Goal: Information Seeking & Learning: Find specific fact

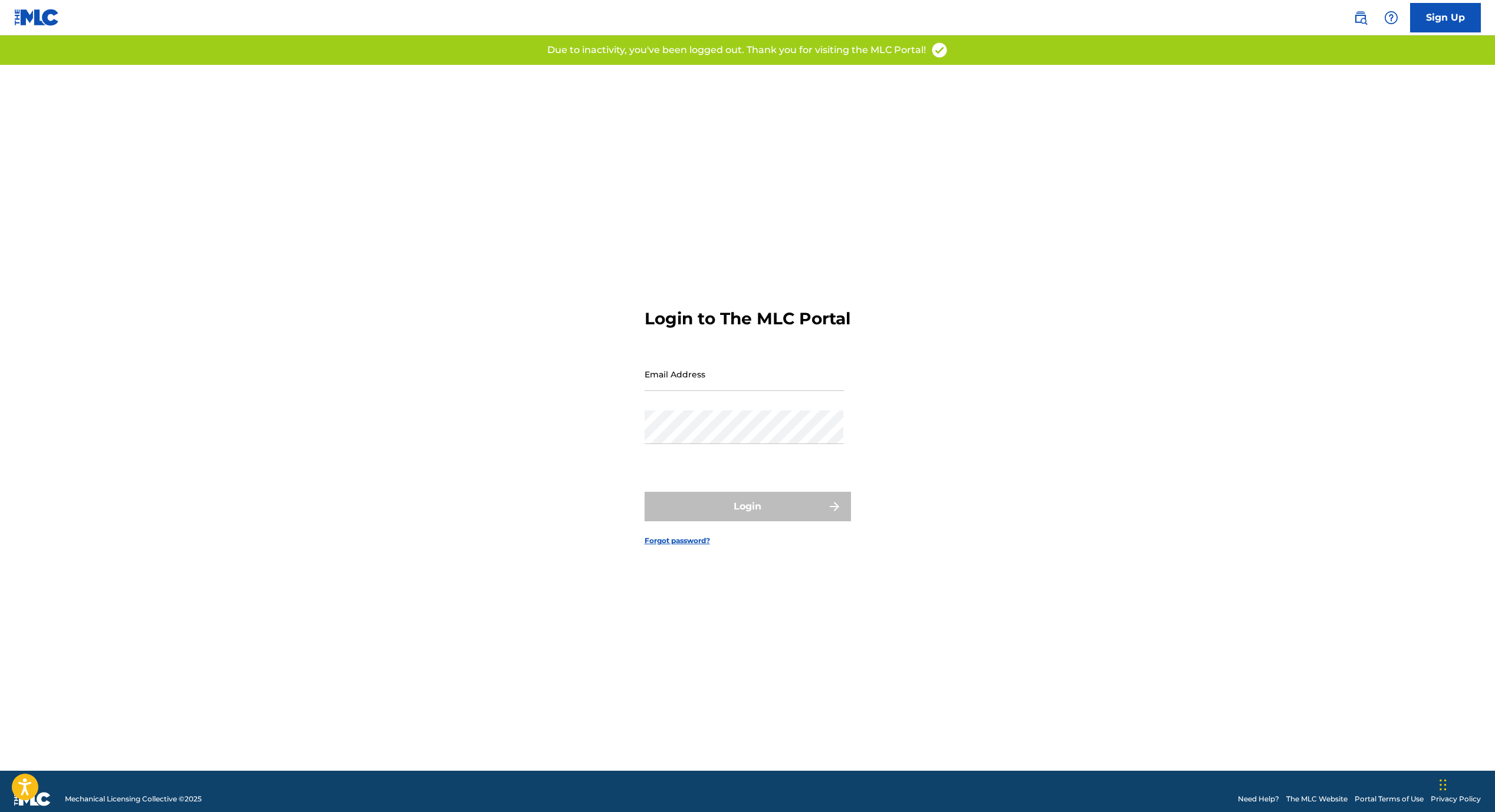
click at [701, 391] on input "Email Address" at bounding box center [744, 374] width 200 height 34
type input "[EMAIL_ADDRESS][DOMAIN_NAME]"
click at [814, 514] on button "Login" at bounding box center [747, 506] width 206 height 29
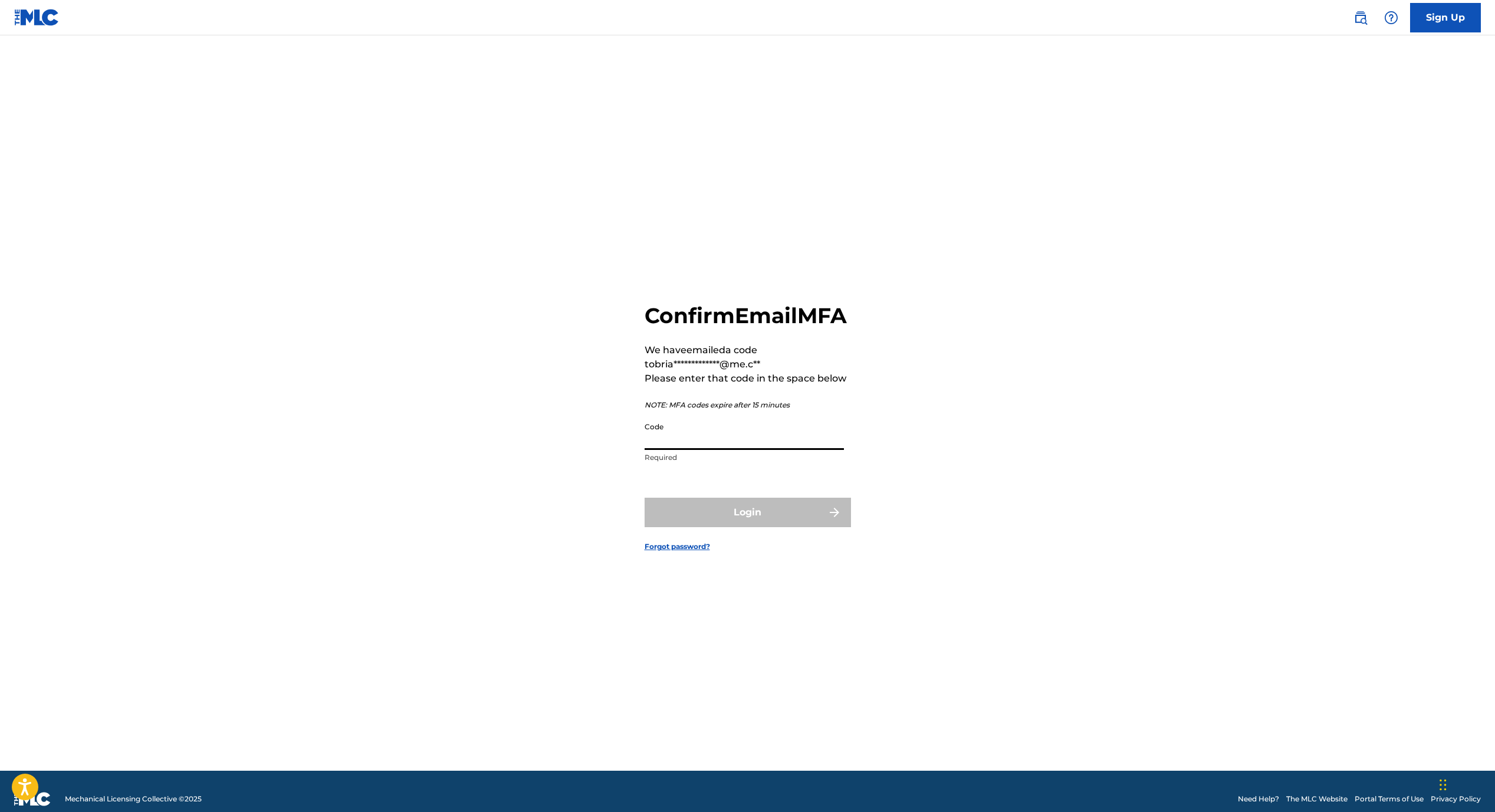
click at [802, 450] on input "Code" at bounding box center [744, 433] width 200 height 34
paste input "612300"
type input "612300"
click at [733, 526] on button "Login" at bounding box center [747, 512] width 206 height 29
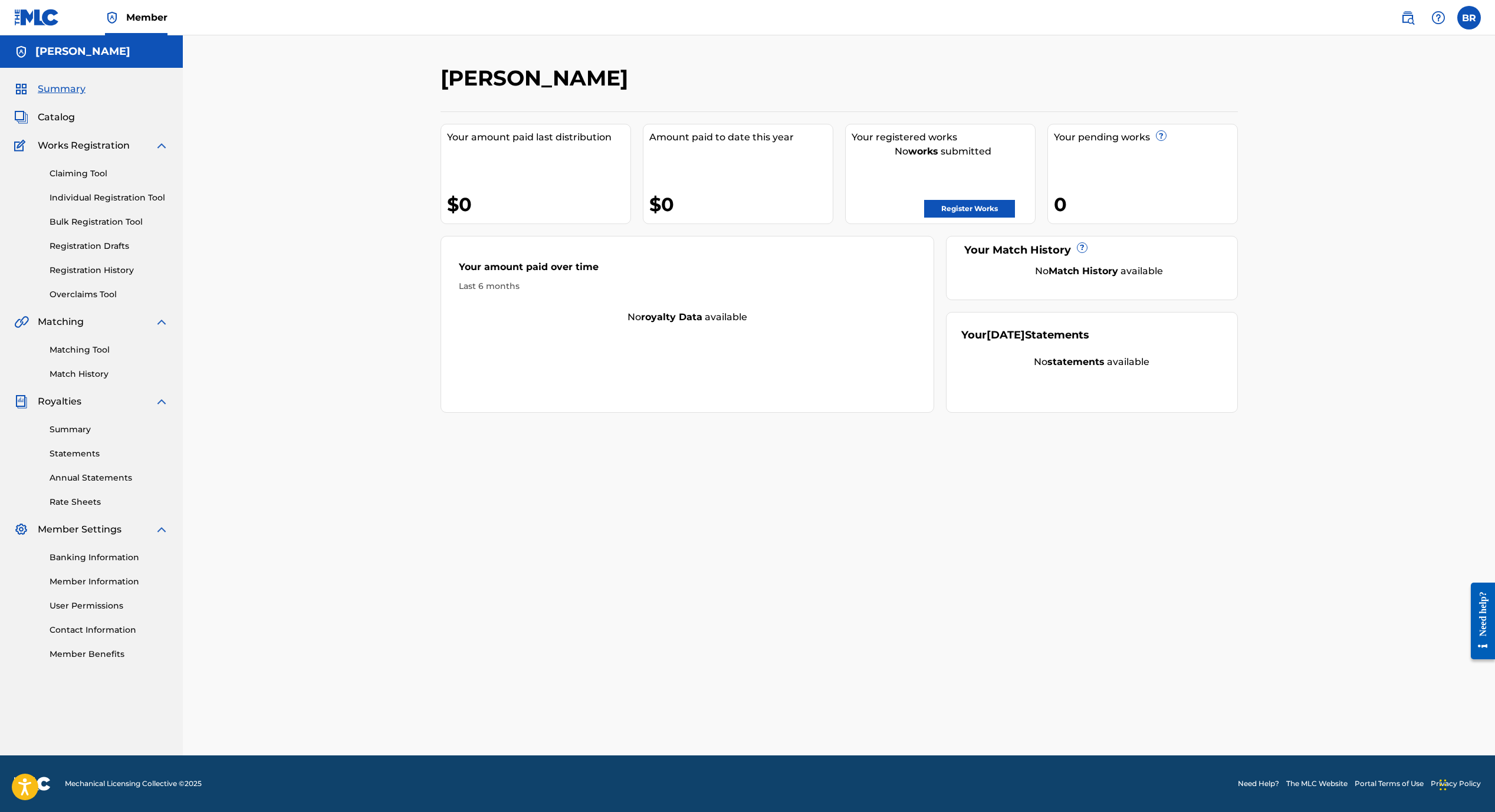
click at [1405, 21] on img at bounding box center [1407, 17] width 14 height 14
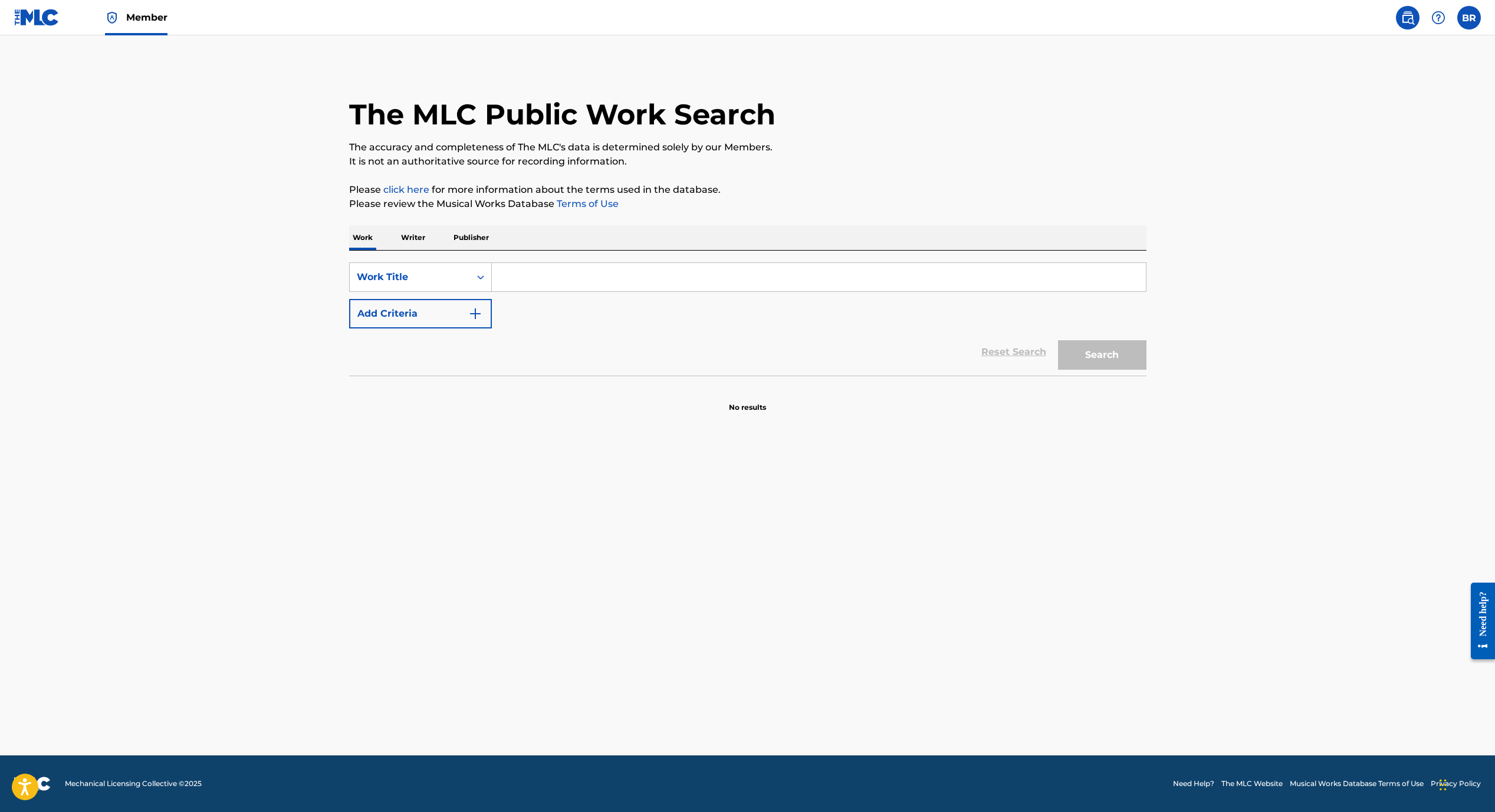
click at [424, 247] on p "Writer" at bounding box center [413, 237] width 31 height 25
click at [544, 284] on input "Search Form" at bounding box center [819, 277] width 654 height 29
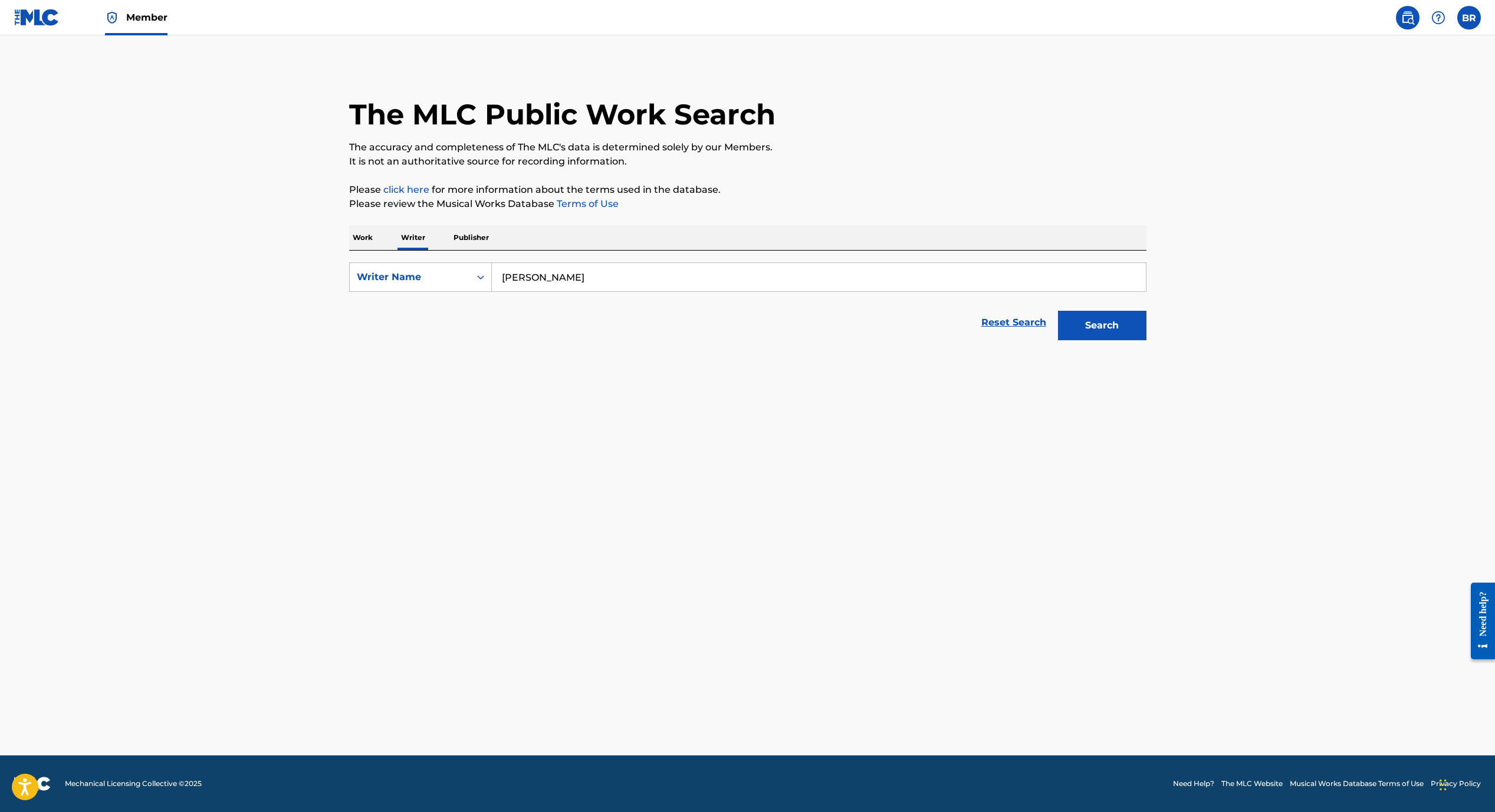
type input "[PERSON_NAME]"
click at [1120, 327] on button "Search" at bounding box center [1102, 325] width 88 height 29
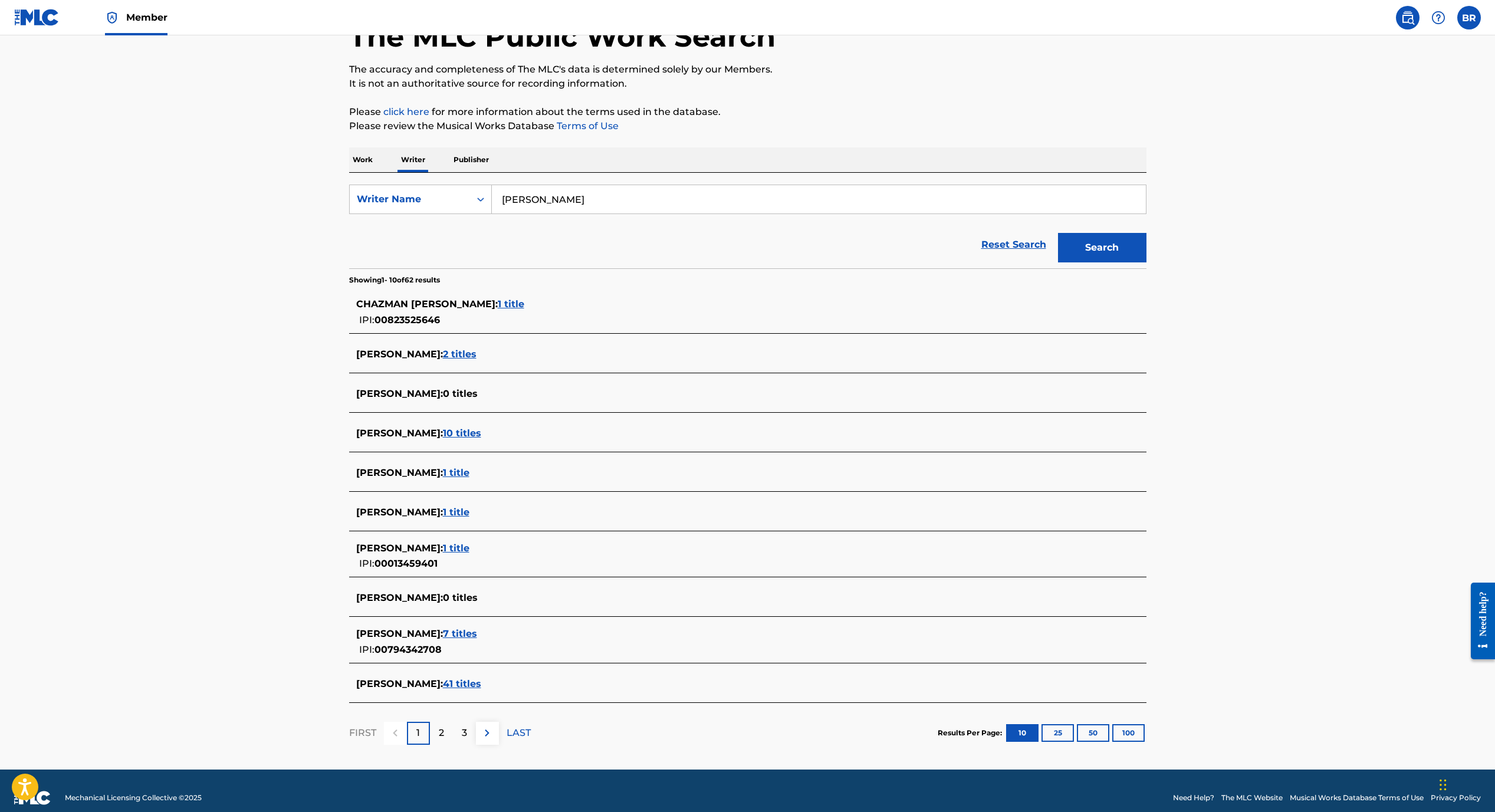
scroll to position [78, 0]
click at [475, 687] on span "41 titles" at bounding box center [462, 683] width 38 height 11
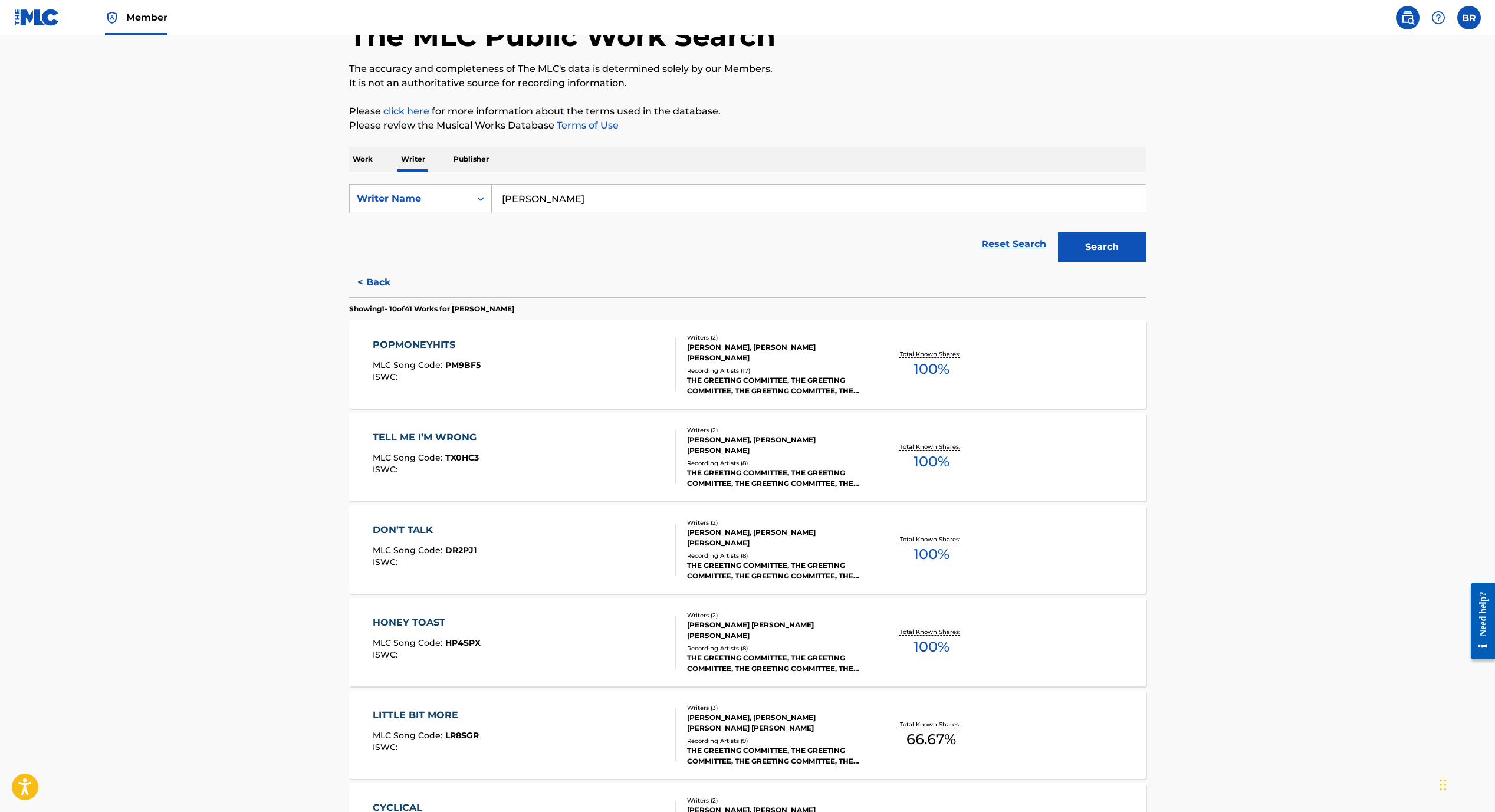
click at [361, 150] on p "Work" at bounding box center [363, 158] width 27 height 25
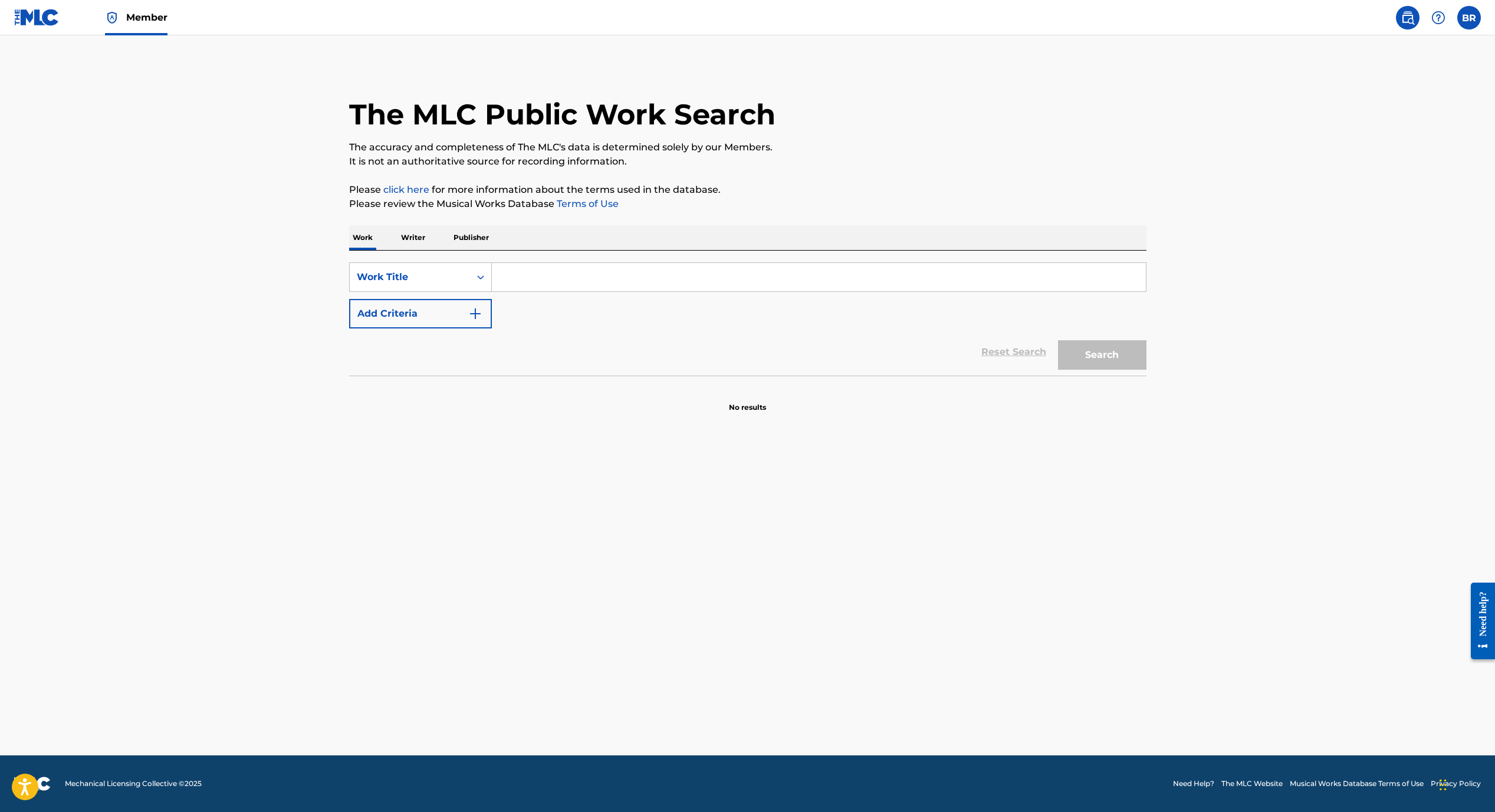
click at [564, 288] on input "Search Form" at bounding box center [819, 277] width 654 height 29
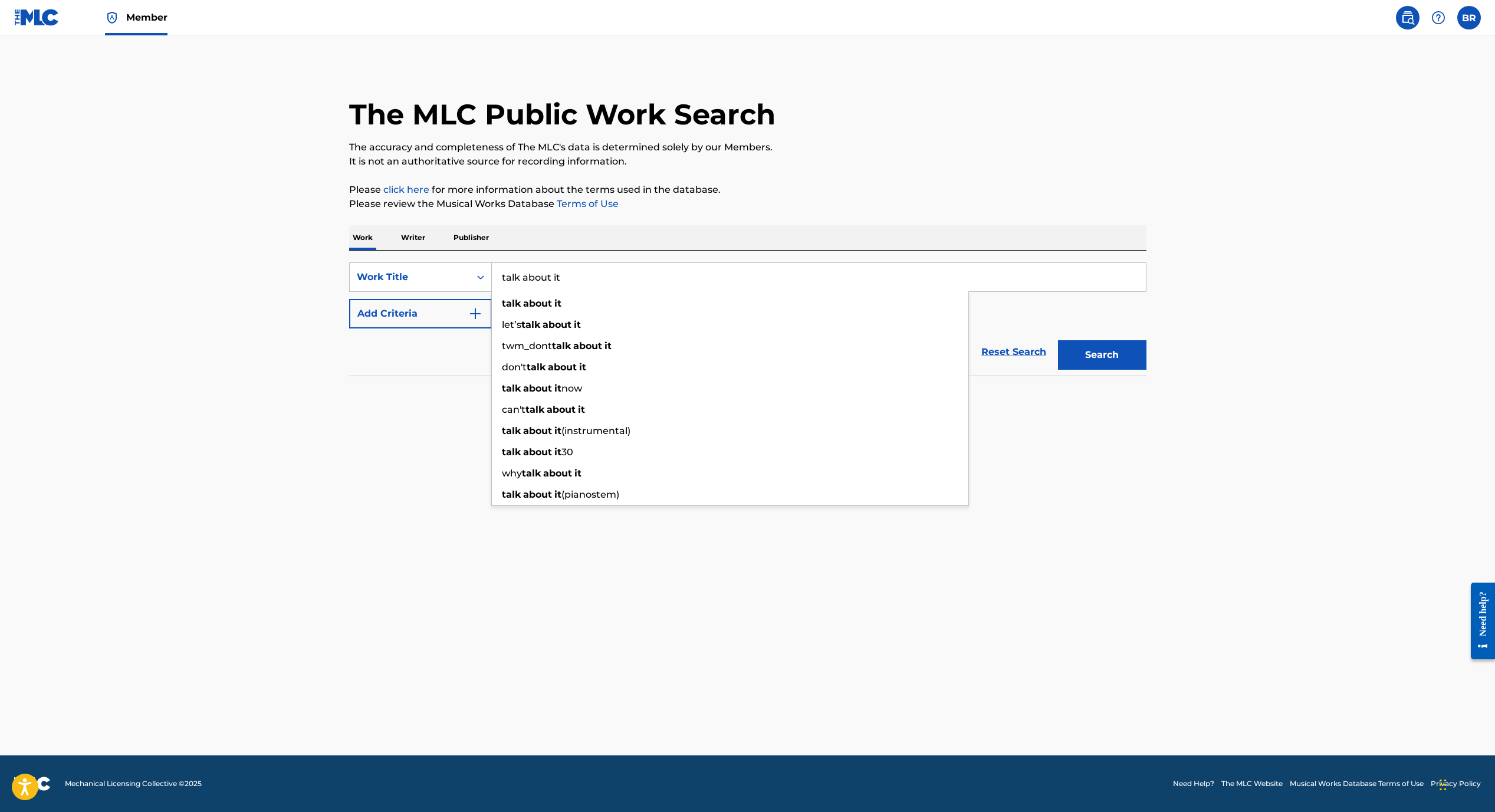
type input "talk about it"
click at [359, 358] on div "Reset Search Search" at bounding box center [748, 351] width 798 height 47
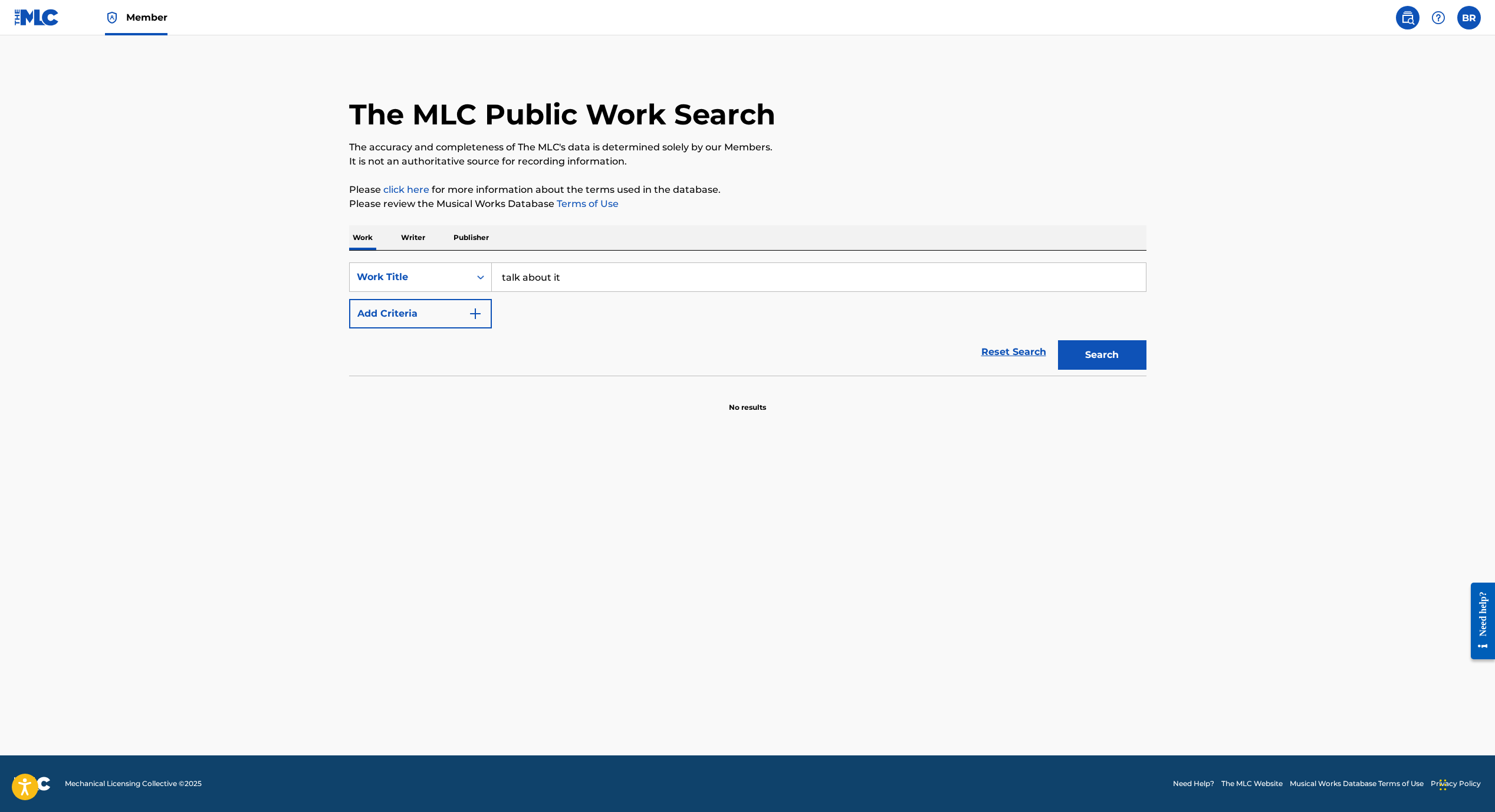
click at [452, 321] on button "Add Criteria" at bounding box center [420, 314] width 143 height 29
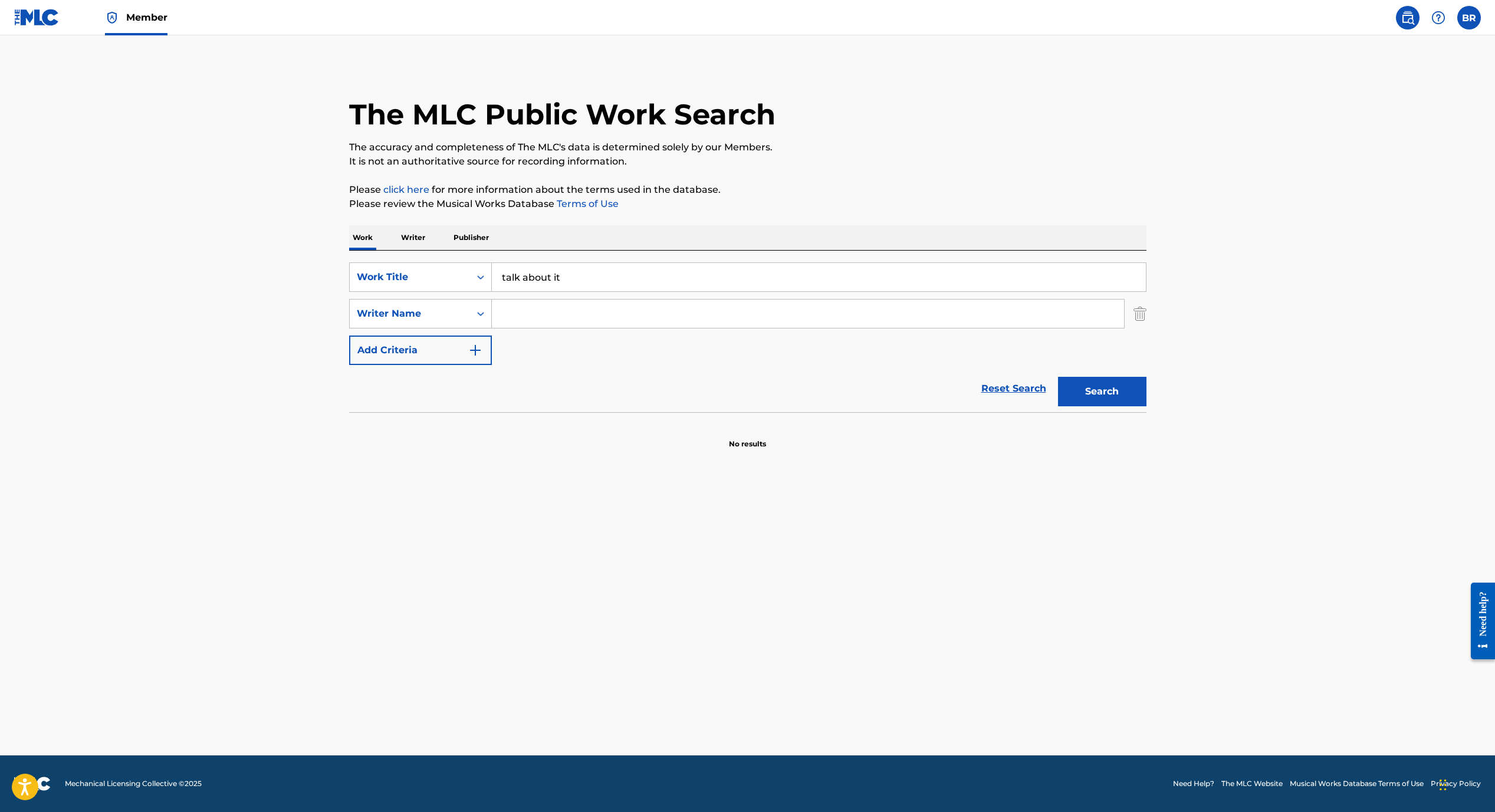
click at [530, 327] on input "Search Form" at bounding box center [808, 314] width 632 height 29
type input "a"
click at [566, 341] on strong "[PERSON_NAME]" at bounding box center [582, 339] width 84 height 11
click at [1104, 378] on button "Search" at bounding box center [1102, 391] width 88 height 29
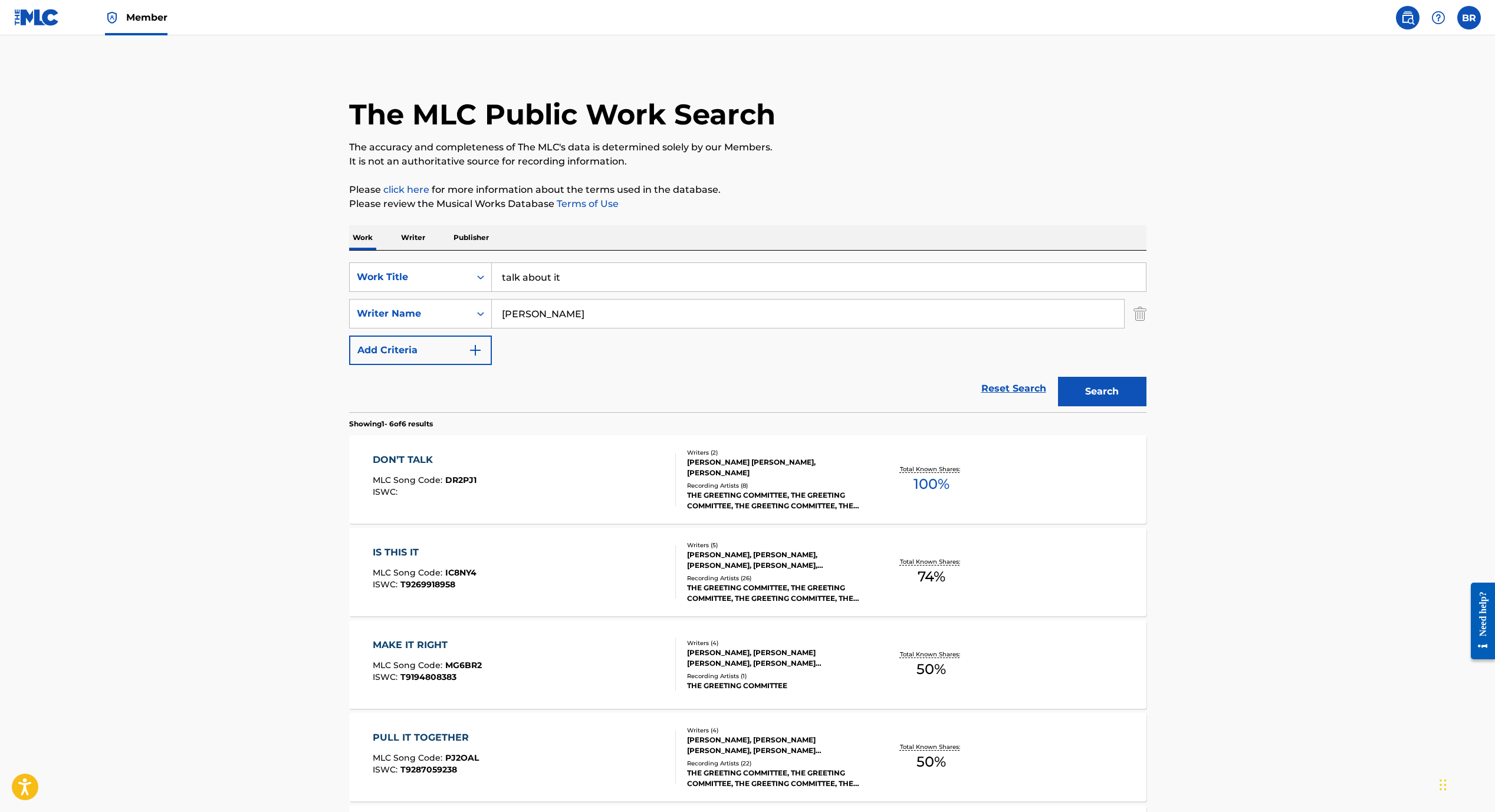
click at [547, 310] on input "[PERSON_NAME]" at bounding box center [808, 314] width 632 height 29
type input "[PERSON_NAME]"
click at [1058, 377] on button "Search" at bounding box center [1102, 391] width 88 height 29
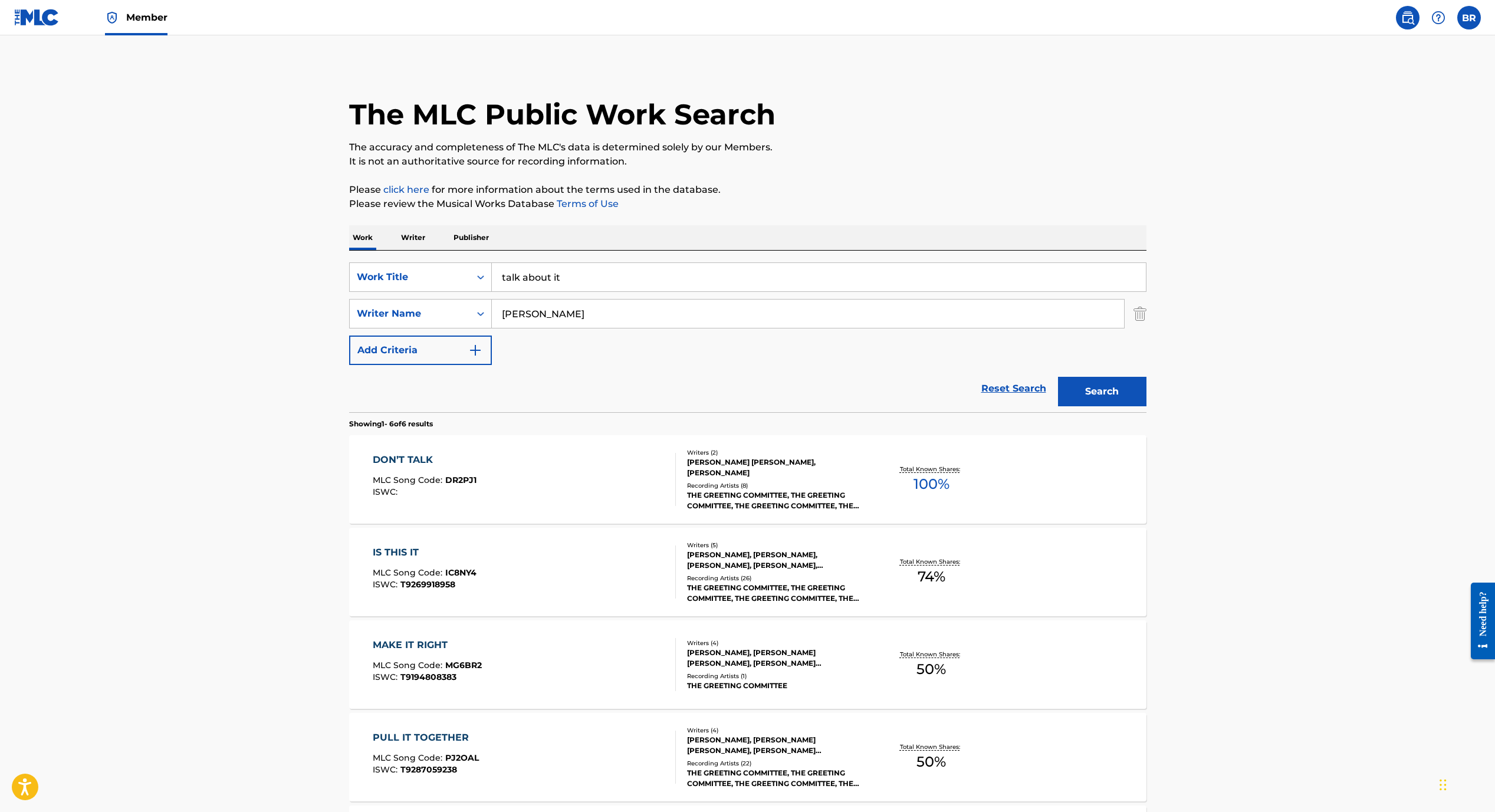
click at [540, 273] on input "talk about it" at bounding box center [819, 277] width 654 height 29
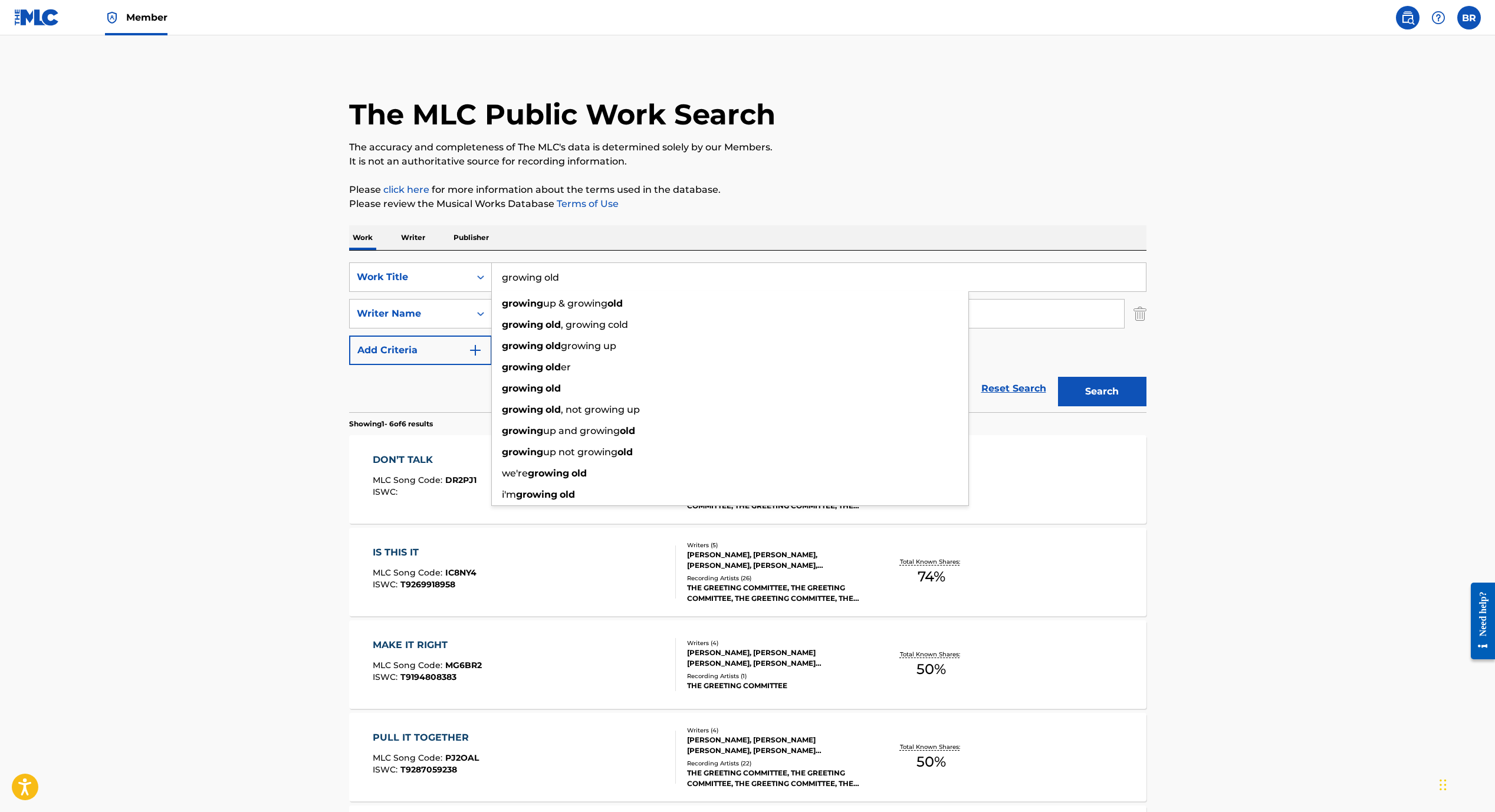
type input "growing old"
click at [245, 469] on main "The MLC Public Work Search The accuracy and completeness of The MLC's data is d…" at bounding box center [747, 541] width 1495 height 1012
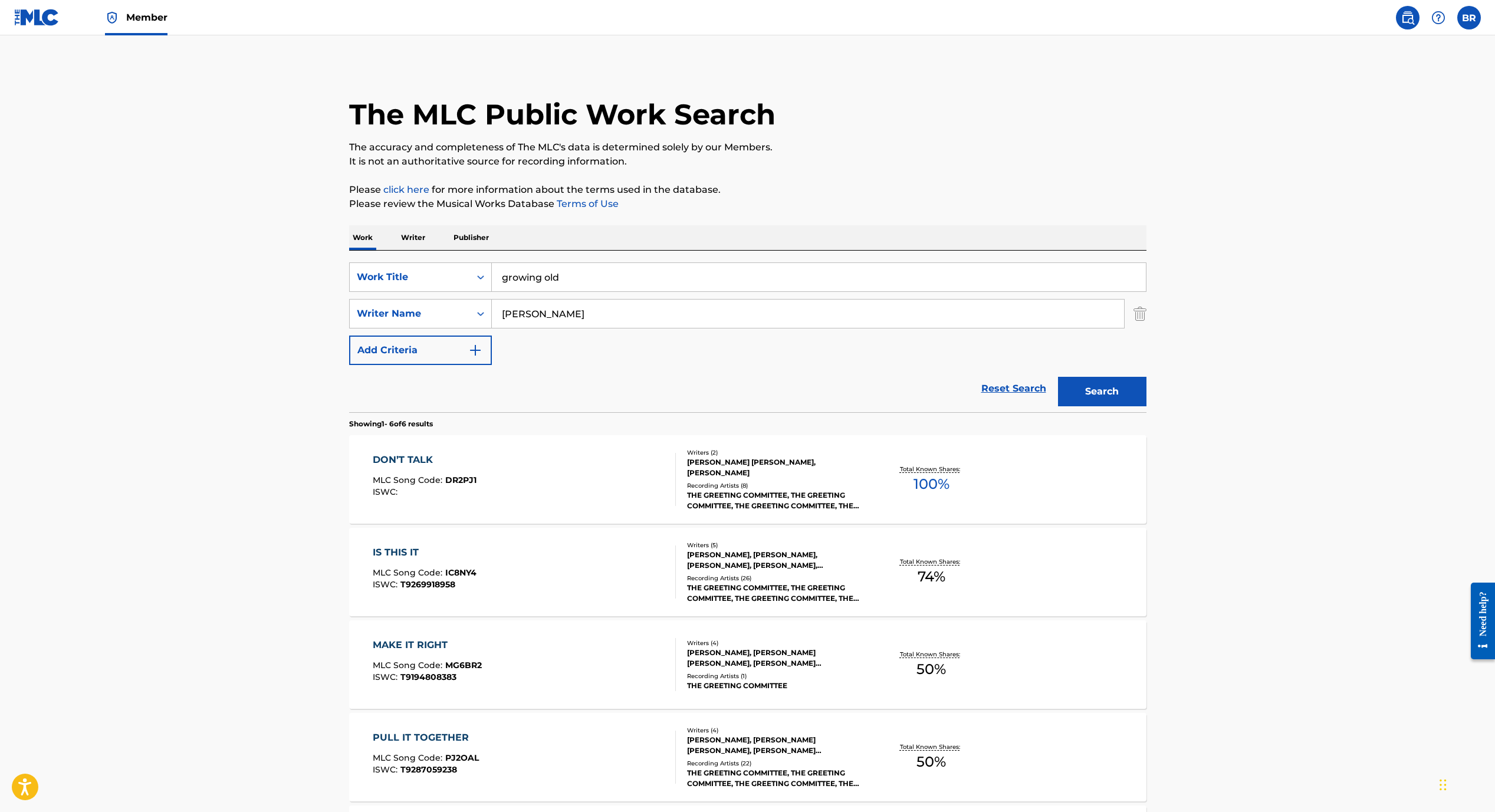
click at [1083, 385] on button "Search" at bounding box center [1102, 391] width 88 height 29
